Goal: Transaction & Acquisition: Purchase product/service

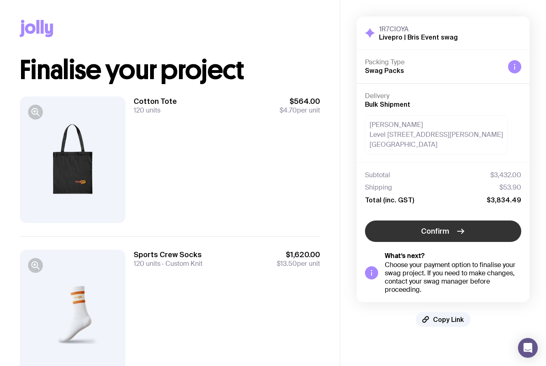
click at [441, 234] on span "Confirm" at bounding box center [435, 231] width 28 height 10
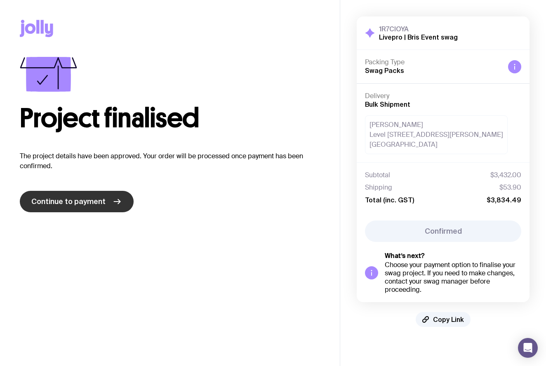
click at [80, 200] on span "Continue to payment" at bounding box center [68, 202] width 74 height 10
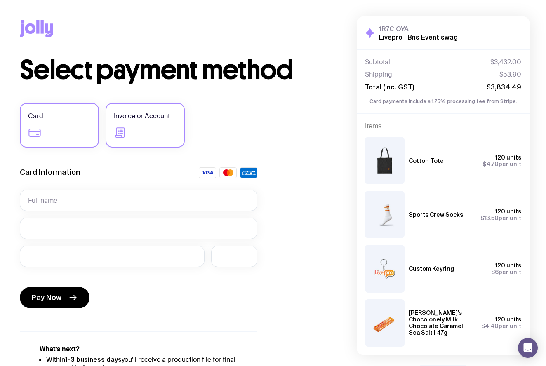
click at [143, 131] on label "Invoice or Account" at bounding box center [144, 125] width 79 height 45
click at [0, 0] on input "Invoice or Account" at bounding box center [0, 0] width 0 height 0
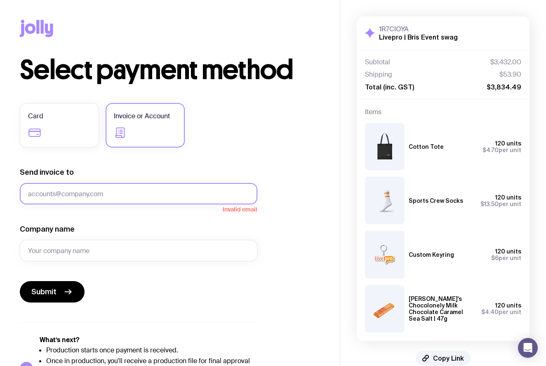
click at [181, 195] on input "Send invoice to" at bounding box center [138, 193] width 237 height 21
paste input "[PERSON_NAME] <[PERSON_NAME][EMAIL_ADDRESS][PERSON_NAME][DOMAIN_NAME]>"
drag, startPoint x: 63, startPoint y: 192, endPoint x: -51, endPoint y: 188, distance: 114.2
click at [0, 188] on html "Copy Link Select payment method Card Invoice or Account Send invoice to [PERSON…" at bounding box center [273, 183] width 546 height 366
click at [119, 196] on input "[EMAIL_ADDRESS][PERSON_NAME][DOMAIN_NAME]>" at bounding box center [138, 193] width 237 height 21
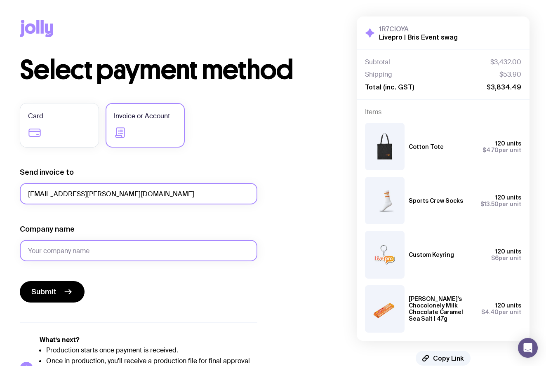
type input "[EMAIL_ADDRESS][PERSON_NAME][DOMAIN_NAME]"
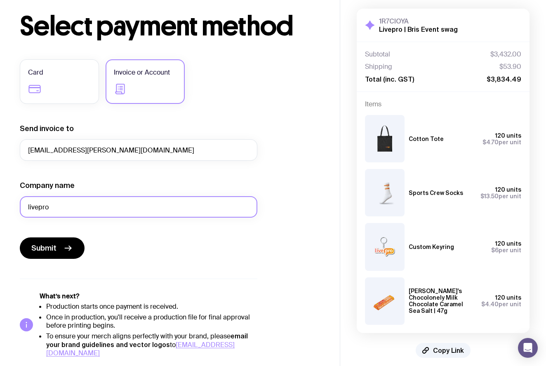
scroll to position [43, 0]
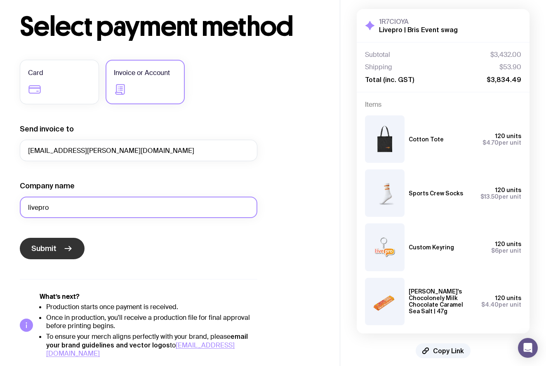
type input "livepro"
click at [65, 250] on icon "submit" at bounding box center [68, 249] width 10 height 10
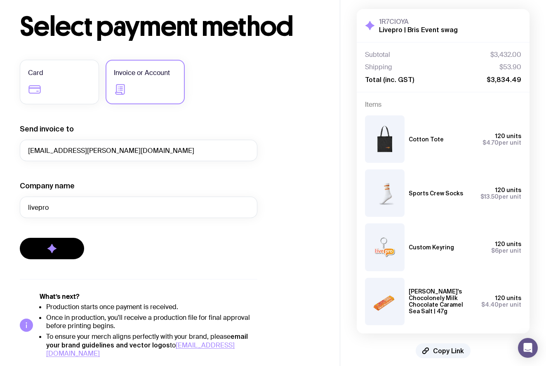
scroll to position [16, 0]
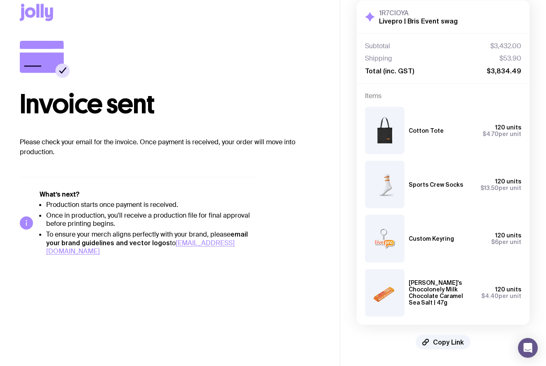
click at [127, 242] on strong "email your brand guidelines and vector logos" at bounding box center [147, 238] width 202 height 16
